Goal: Task Accomplishment & Management: Manage account settings

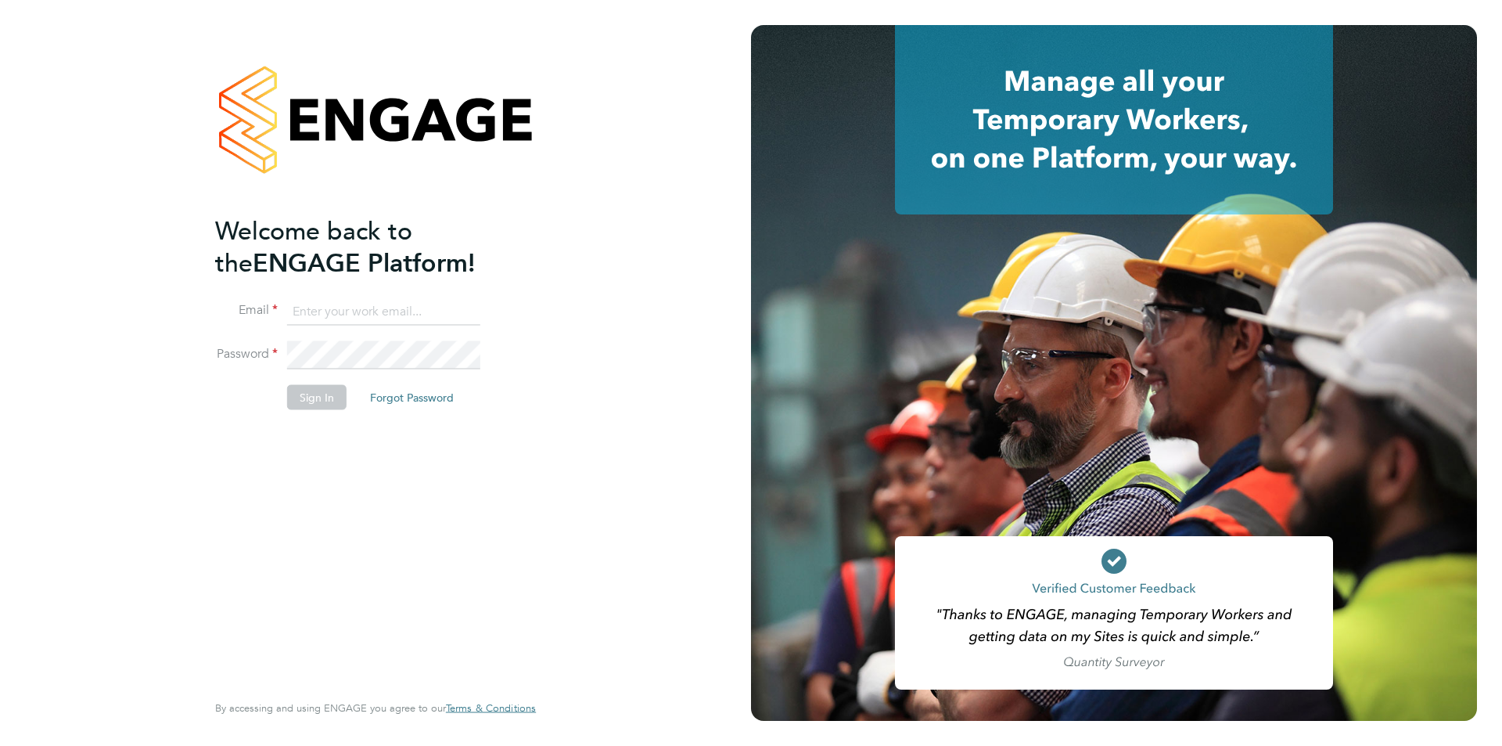
type input "anthony@bluewaterwales.com"
click at [326, 387] on button "Sign In" at bounding box center [316, 397] width 59 height 25
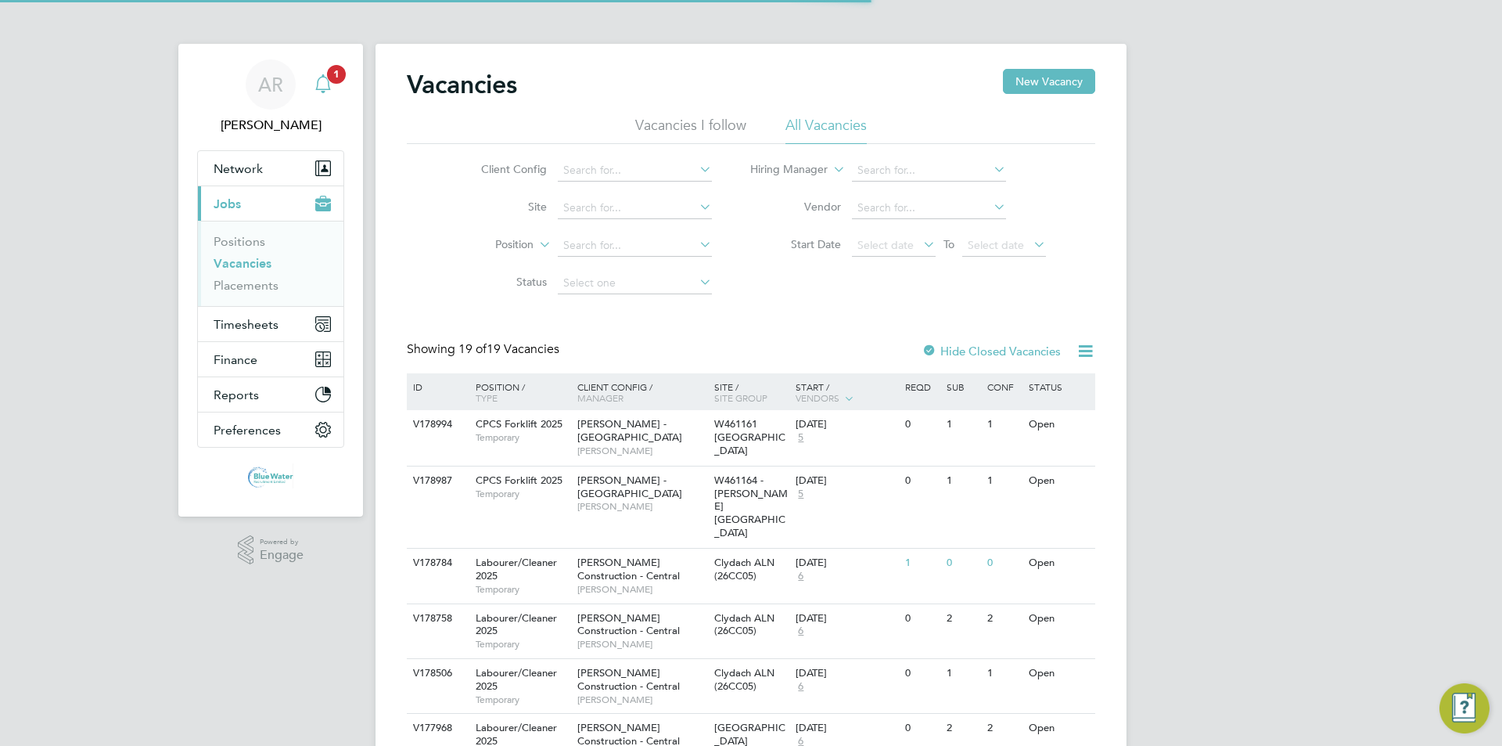
click at [316, 91] on icon "Main navigation" at bounding box center [323, 83] width 19 height 19
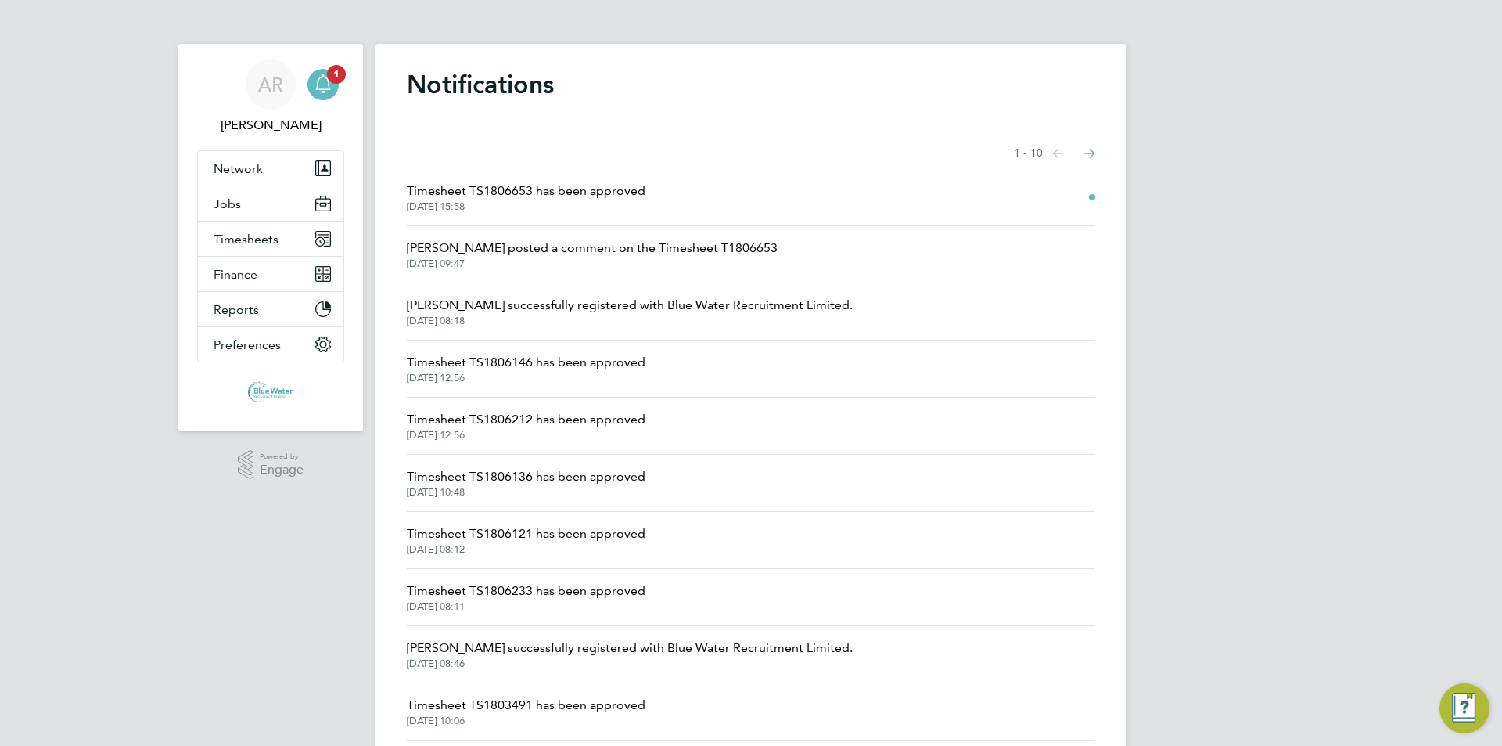
click at [555, 201] on span "[DATE] 15:58" at bounding box center [526, 206] width 239 height 13
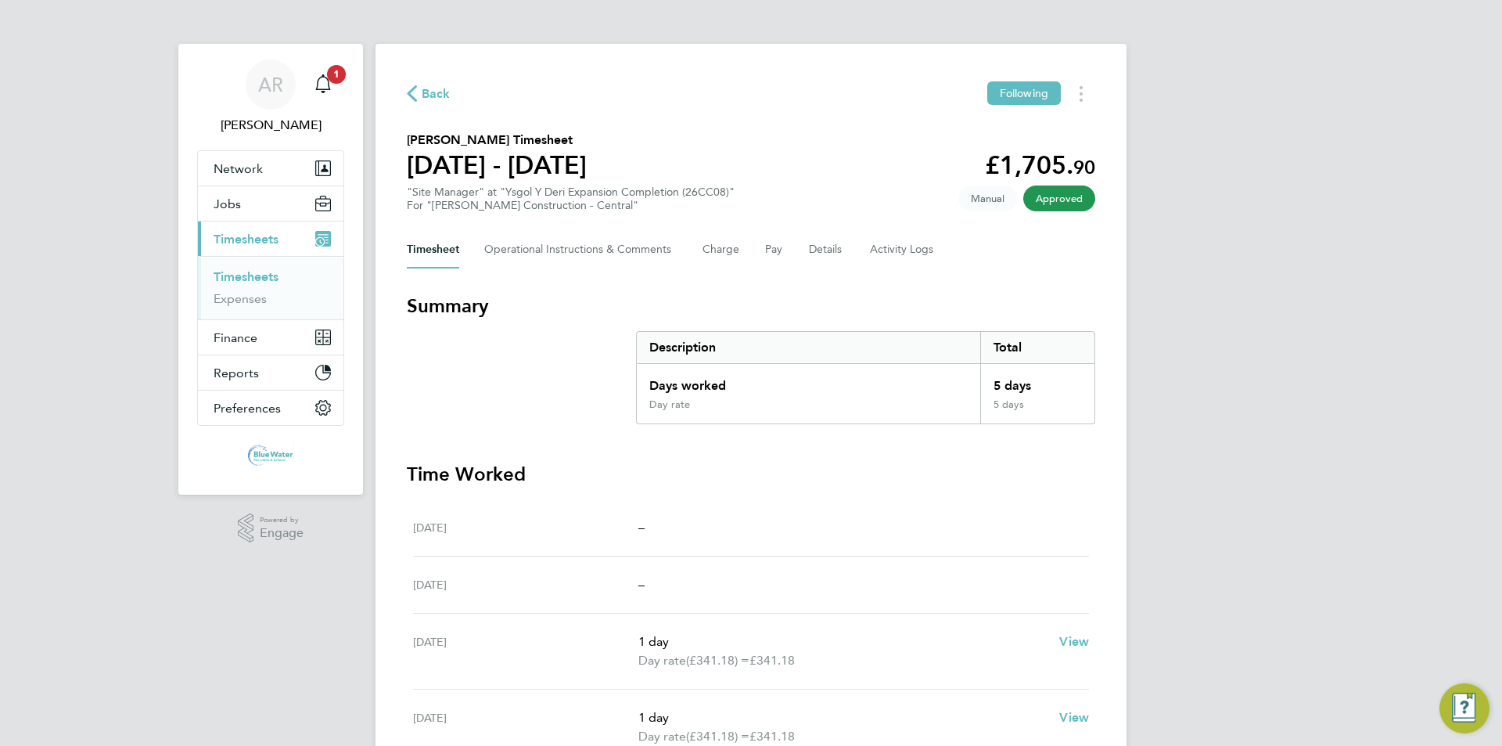
click at [262, 278] on link "Timesheets" at bounding box center [246, 276] width 65 height 15
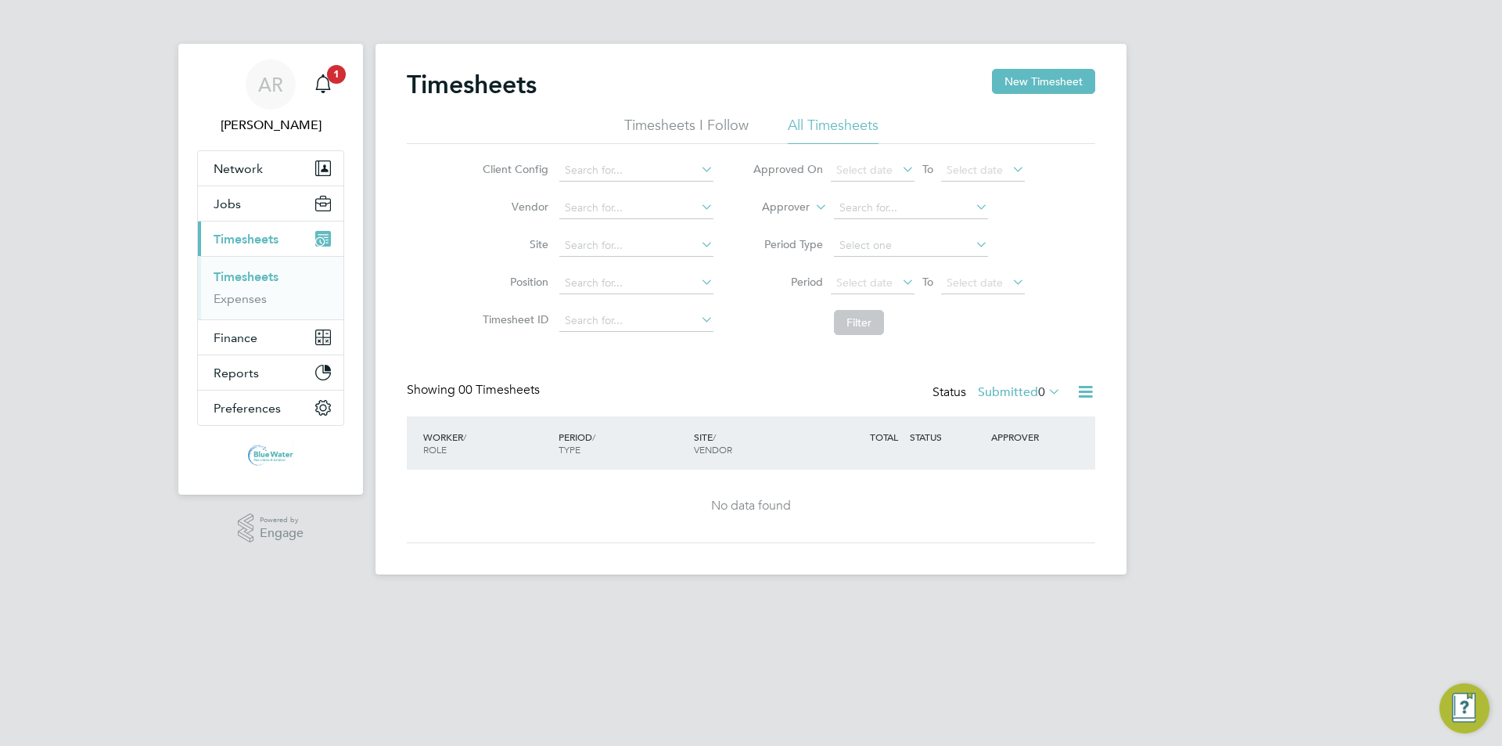
click at [250, 272] on link "Timesheets" at bounding box center [246, 276] width 65 height 15
click at [261, 209] on button "Jobs" at bounding box center [271, 203] width 146 height 34
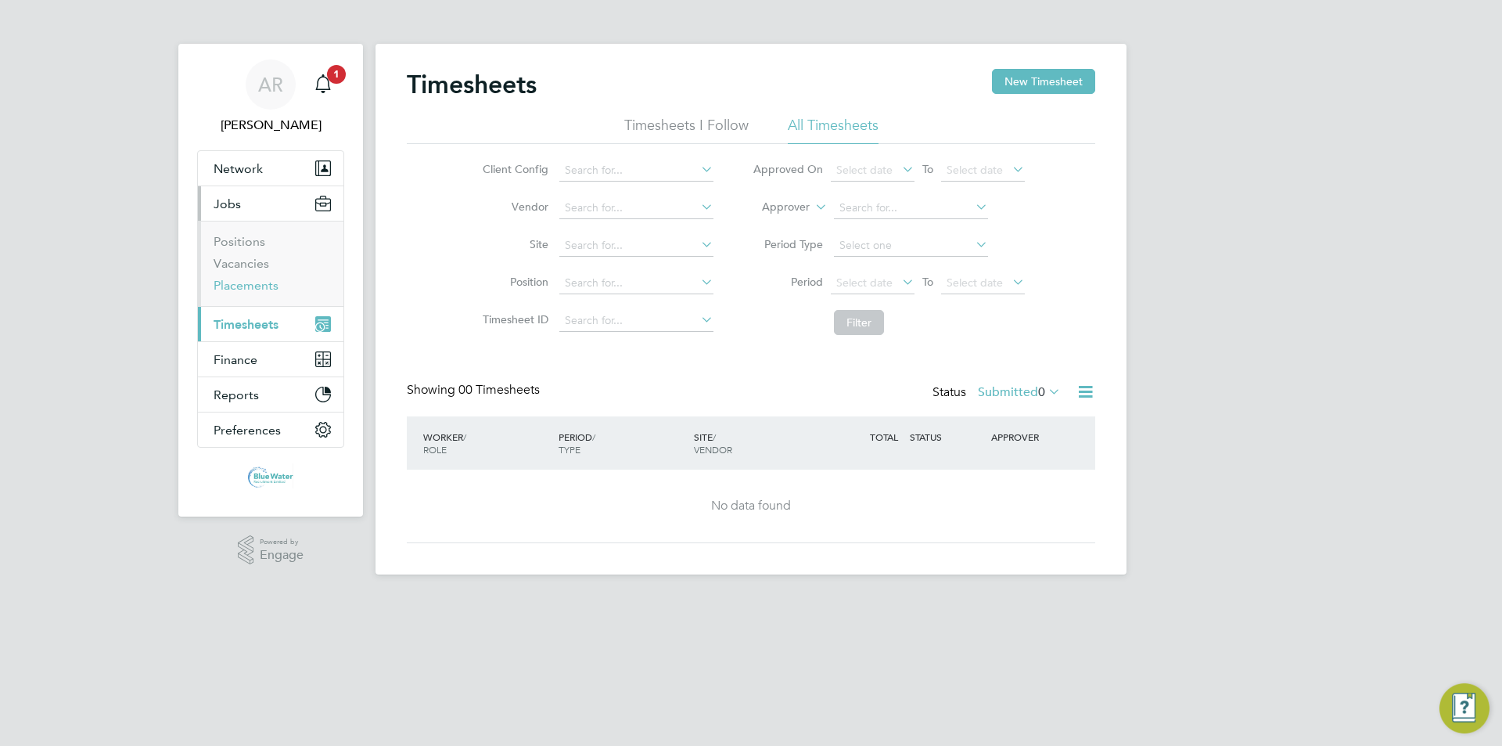
click at [243, 279] on link "Placements" at bounding box center [246, 285] width 65 height 15
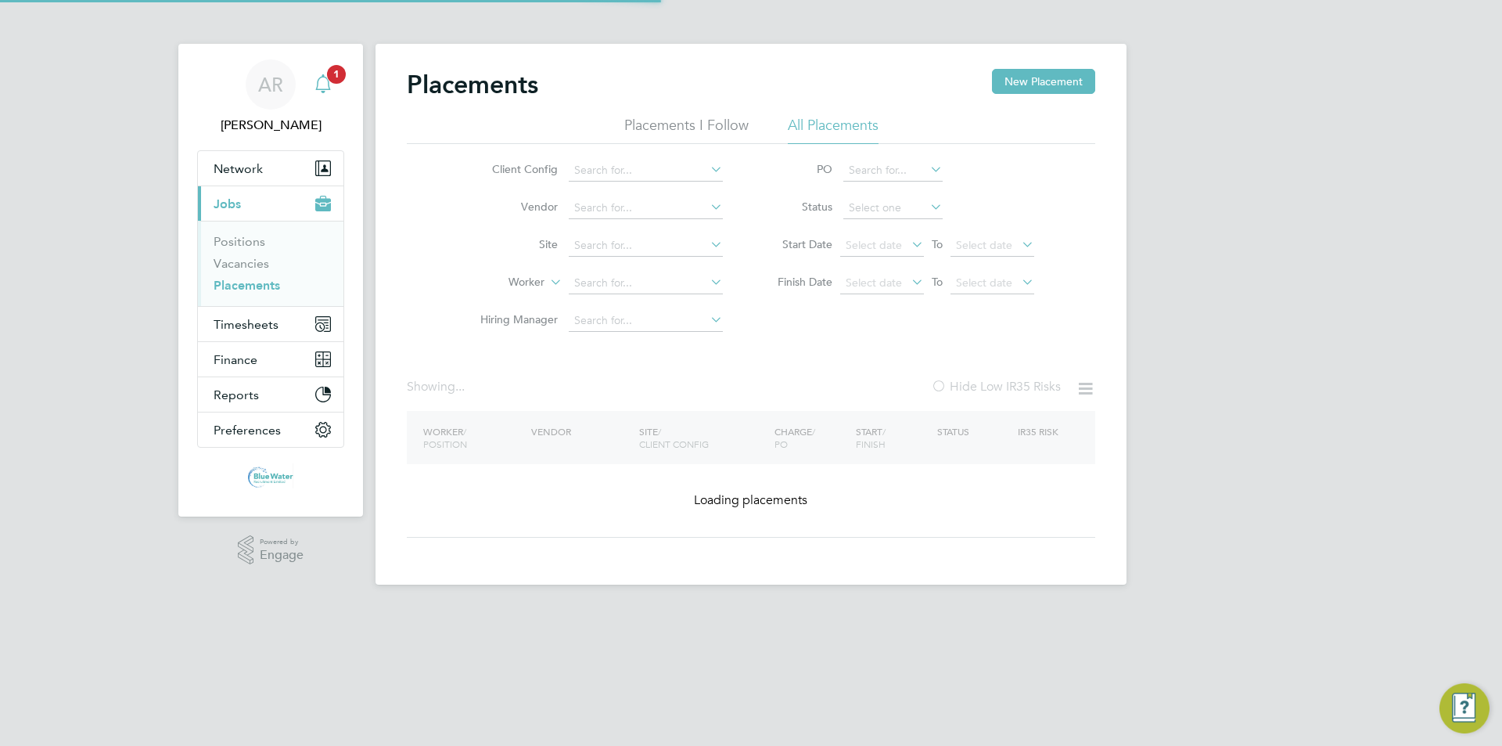
click at [328, 79] on app-badge "1" at bounding box center [336, 73] width 19 height 15
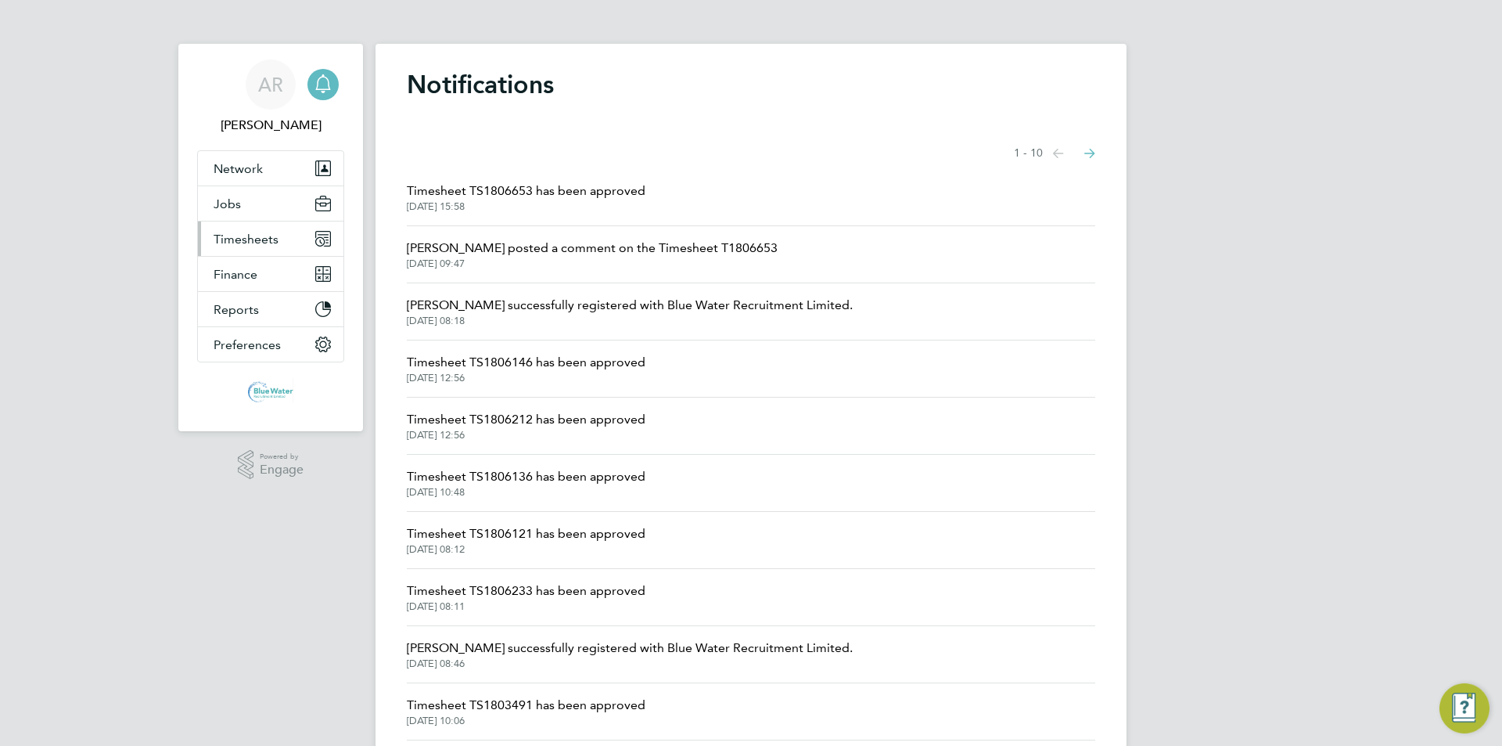
click at [265, 237] on span "Timesheets" at bounding box center [246, 239] width 65 height 15
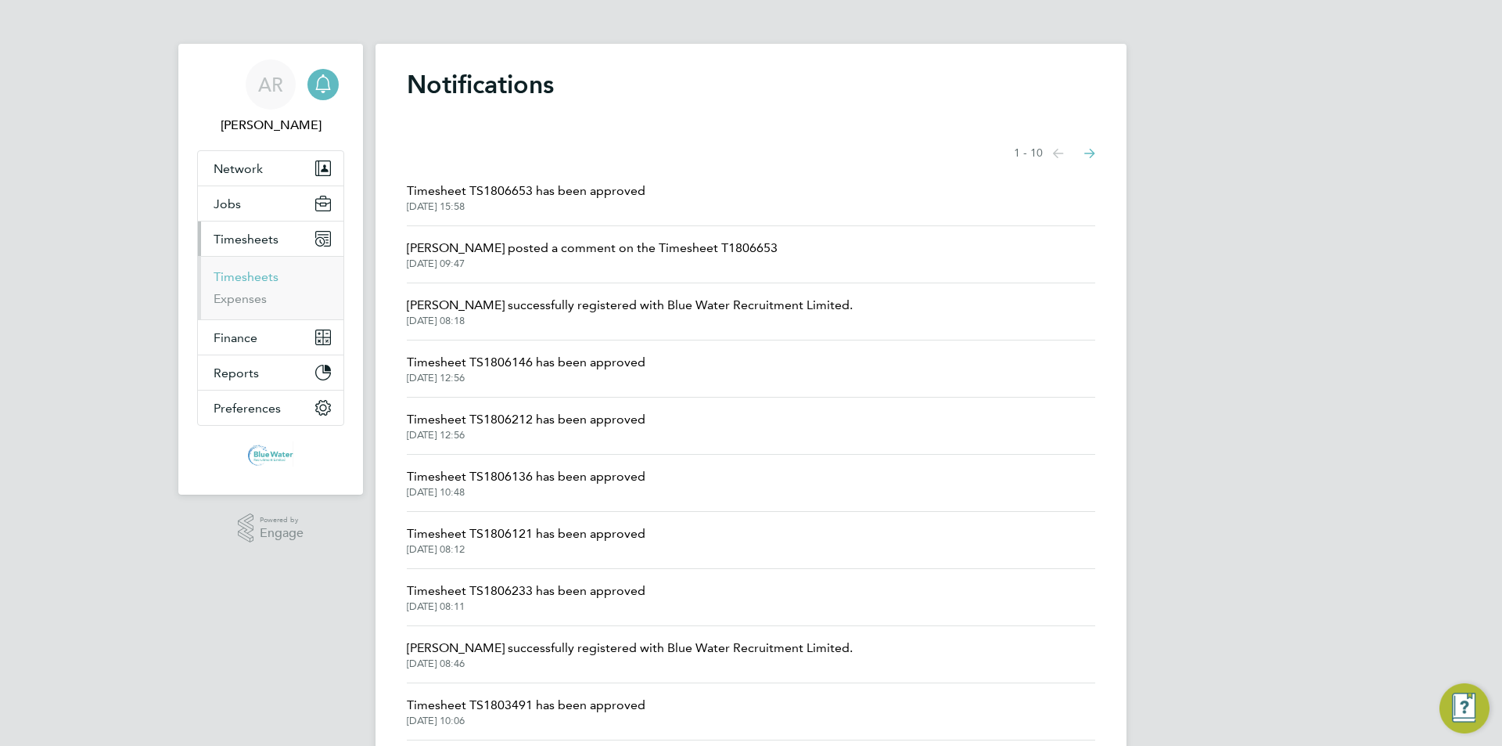
click at [258, 274] on link "Timesheets" at bounding box center [246, 276] width 65 height 15
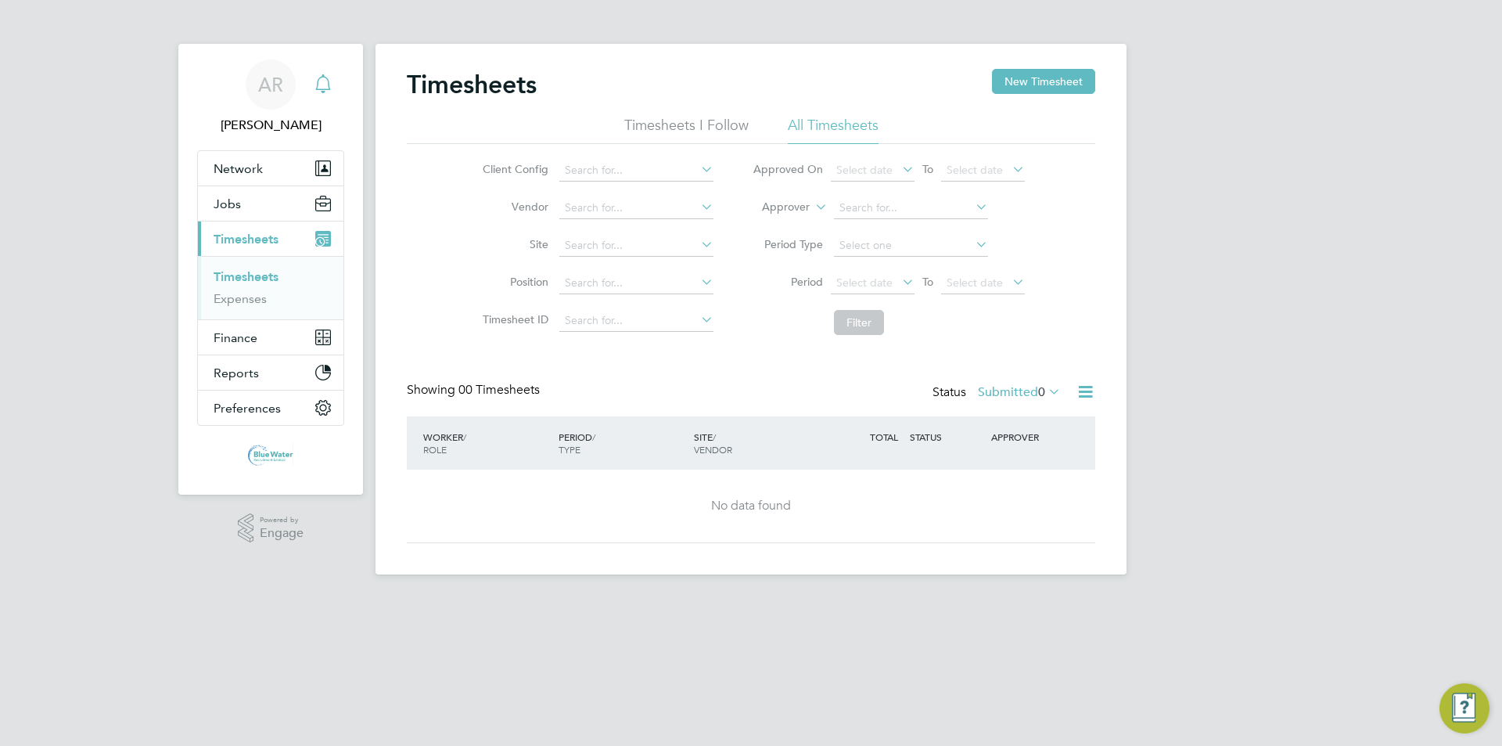
click at [265, 275] on link "Timesheets" at bounding box center [246, 276] width 65 height 15
